Goal: Task Accomplishment & Management: Manage account settings

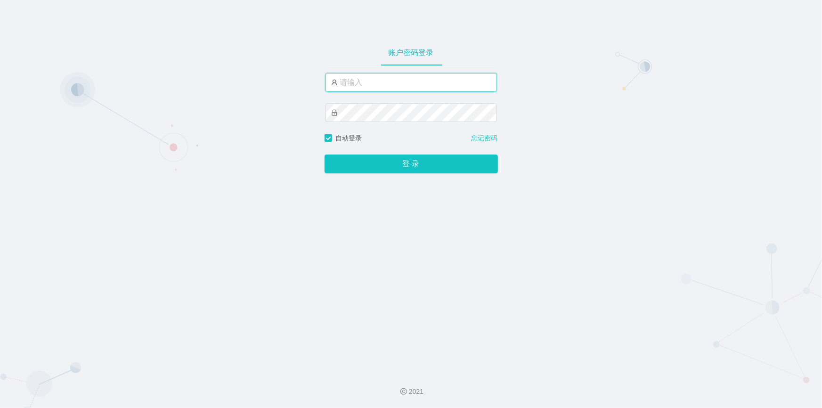
click at [389, 83] on input "text" at bounding box center [410, 82] width 171 height 19
type input "jishu"
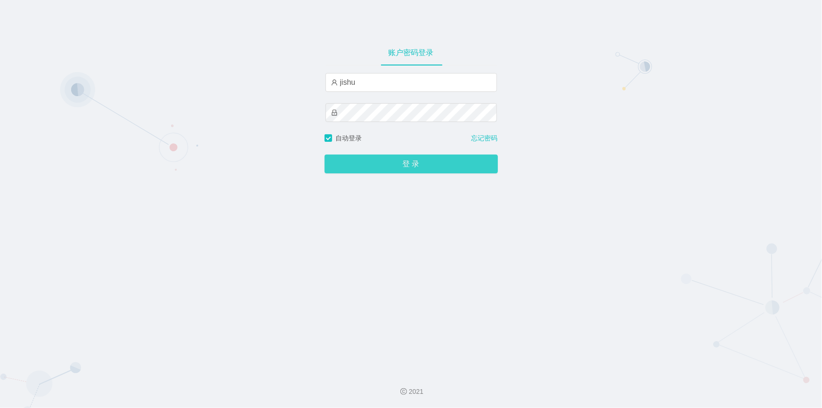
click at [367, 163] on button "登 录" at bounding box center [410, 163] width 173 height 19
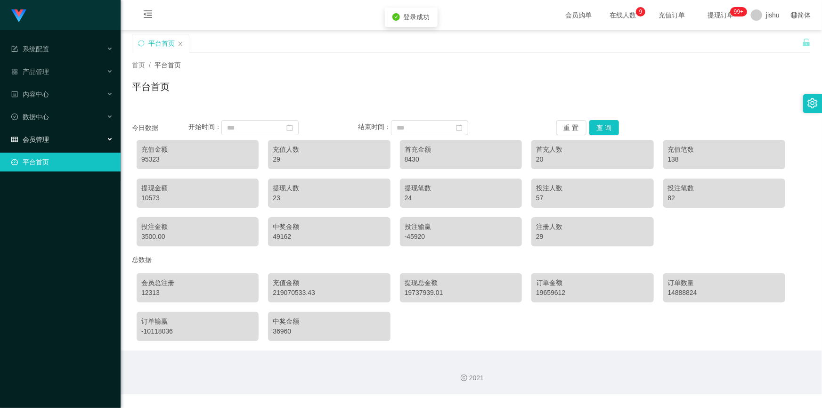
click at [68, 136] on div "会员管理" at bounding box center [60, 139] width 121 height 19
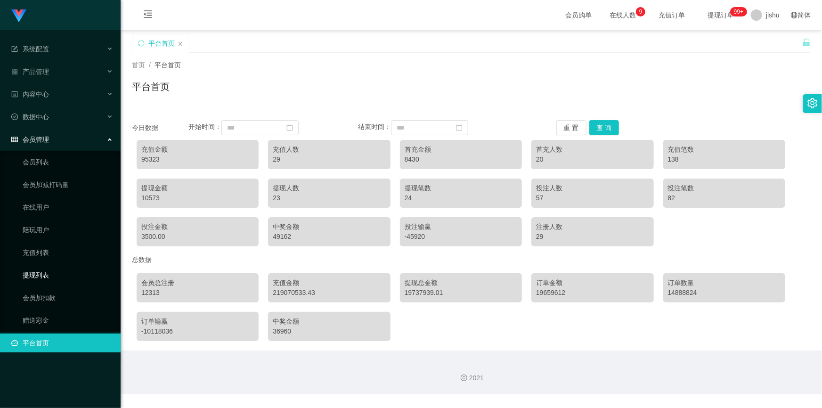
click at [44, 276] on link "提现列表" at bounding box center [68, 275] width 90 height 19
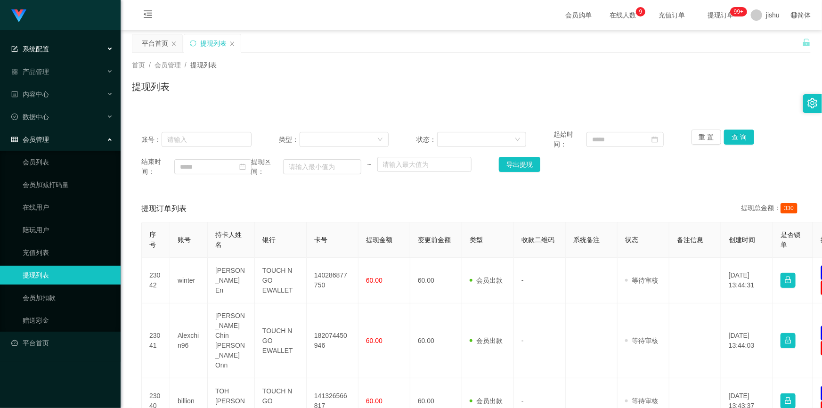
click at [46, 52] on span "系统配置" at bounding box center [30, 49] width 38 height 8
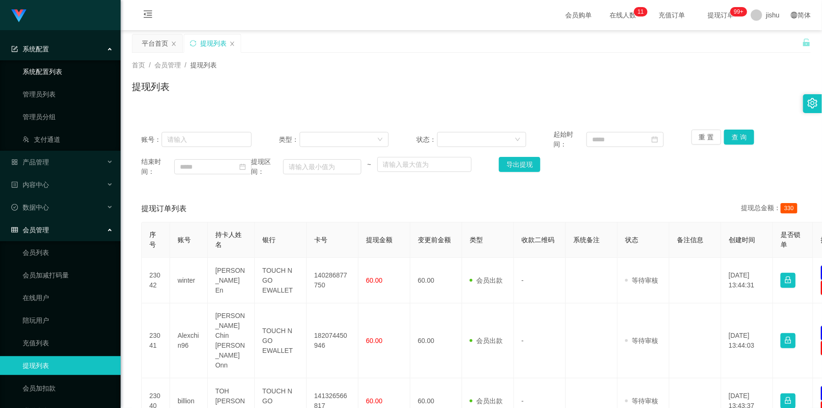
click at [52, 72] on link "系统配置列表" at bounding box center [68, 71] width 90 height 19
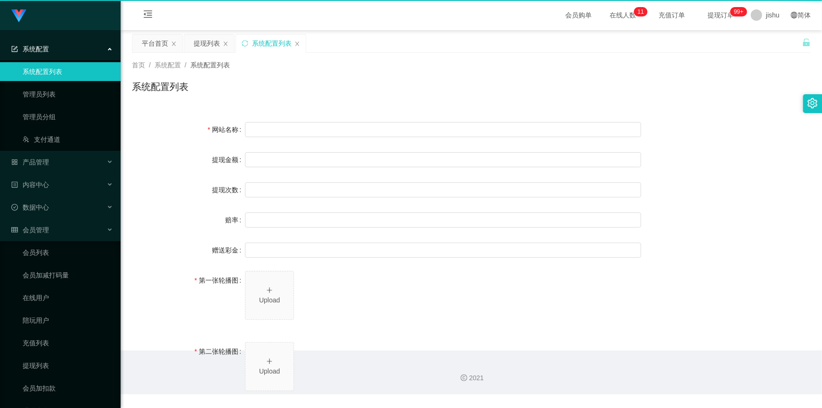
type input "40"
type input "1000000"
type input "100"
type input "0"
type input "[URL][DOMAIN_NAME]"
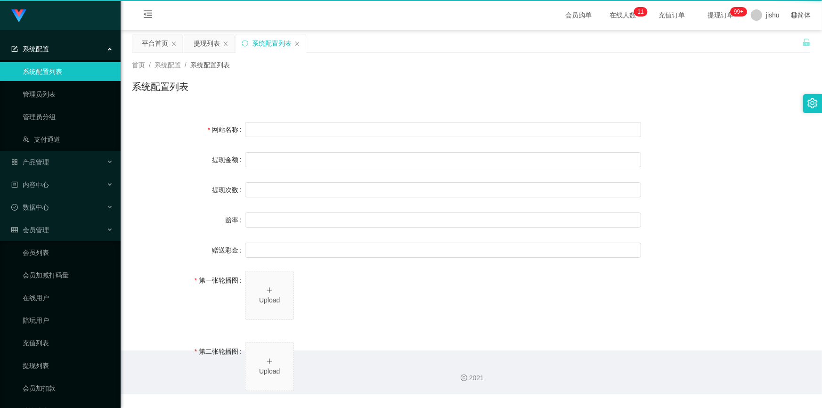
type input "[URL][DOMAIN_NAME]"
type input "平台工作台使用规则"
type input "为保障用户权益及平台运营秩序，请您严格遵守以下工作台使用规范："
type input "一、提现规则 最低提现限制：工作台账户积分满 10 积分后方可申请提现。"
type input "二、积分管理 首次高额积分提醒：当工作台账户积分首次超过 20,000 积分时，系统将暂停自动提现。用户需联系平台活动经理进行手动审核及分笔提现。"
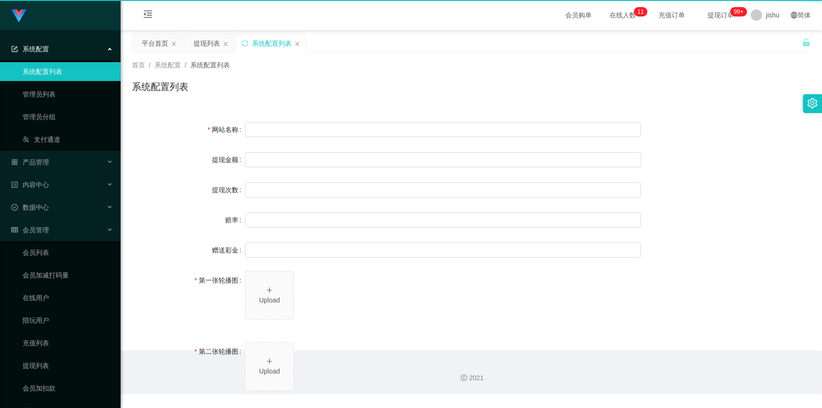
type input "三、任务接单规范 下单须知："
type input "所有任务需严格按照平台活动经理的指导流程进行操作。"
type input "严禁私下接单、绕过系统或通过非官方渠道接单（如通过个人账号、自行匹配等方式）。"
type input "·违规操作可能导致任务失败，并视情节冻结工作台账户或永久封禁账号。"
type input "系统任务对接要求："
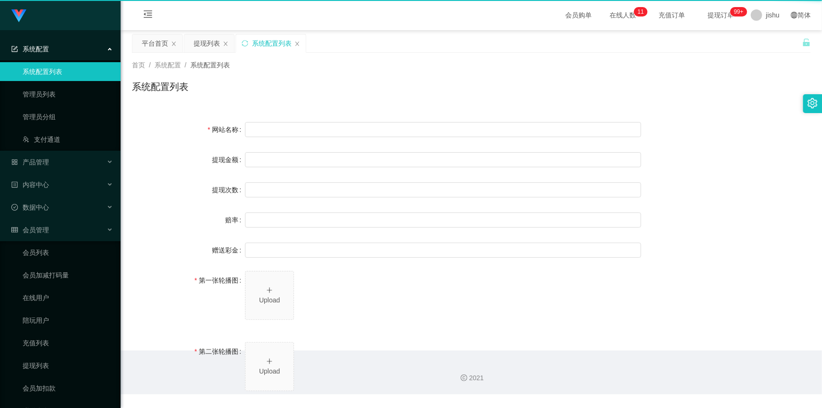
type input "若未按指导流程操作或擅自修改操作步骤，系统将无法正确识别并分配任务，导致任务失败。"
type input "·因此类行为造成损失，平台将不予补偿，且有权限制或终止用户账号的工作权限。"
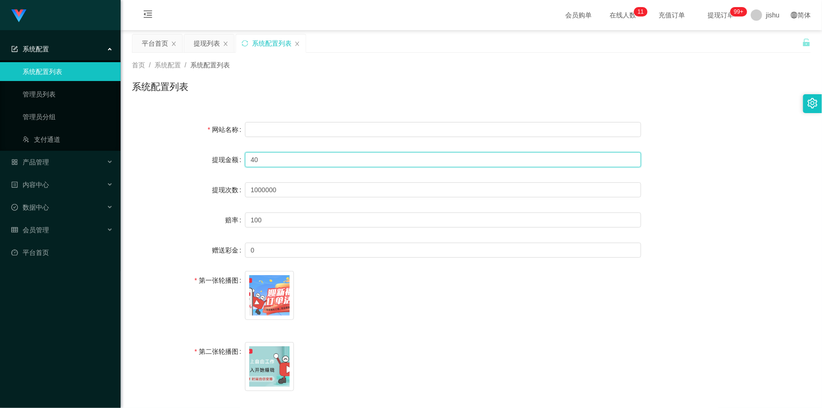
click at [286, 160] on input "40" at bounding box center [443, 159] width 396 height 15
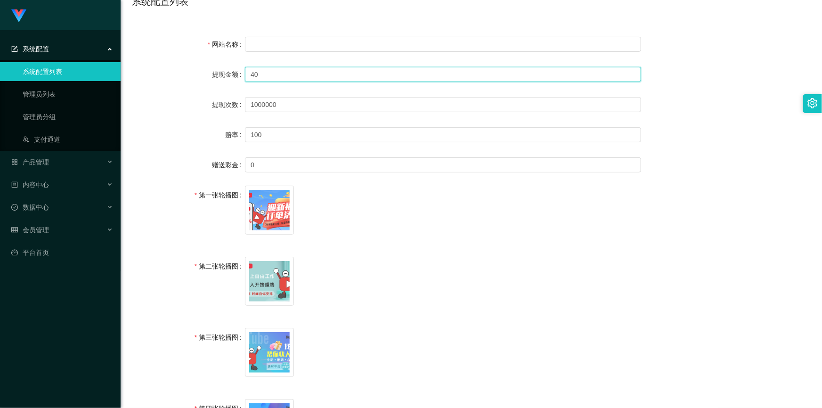
scroll to position [42, 0]
